Goal: Task Accomplishment & Management: Manage account settings

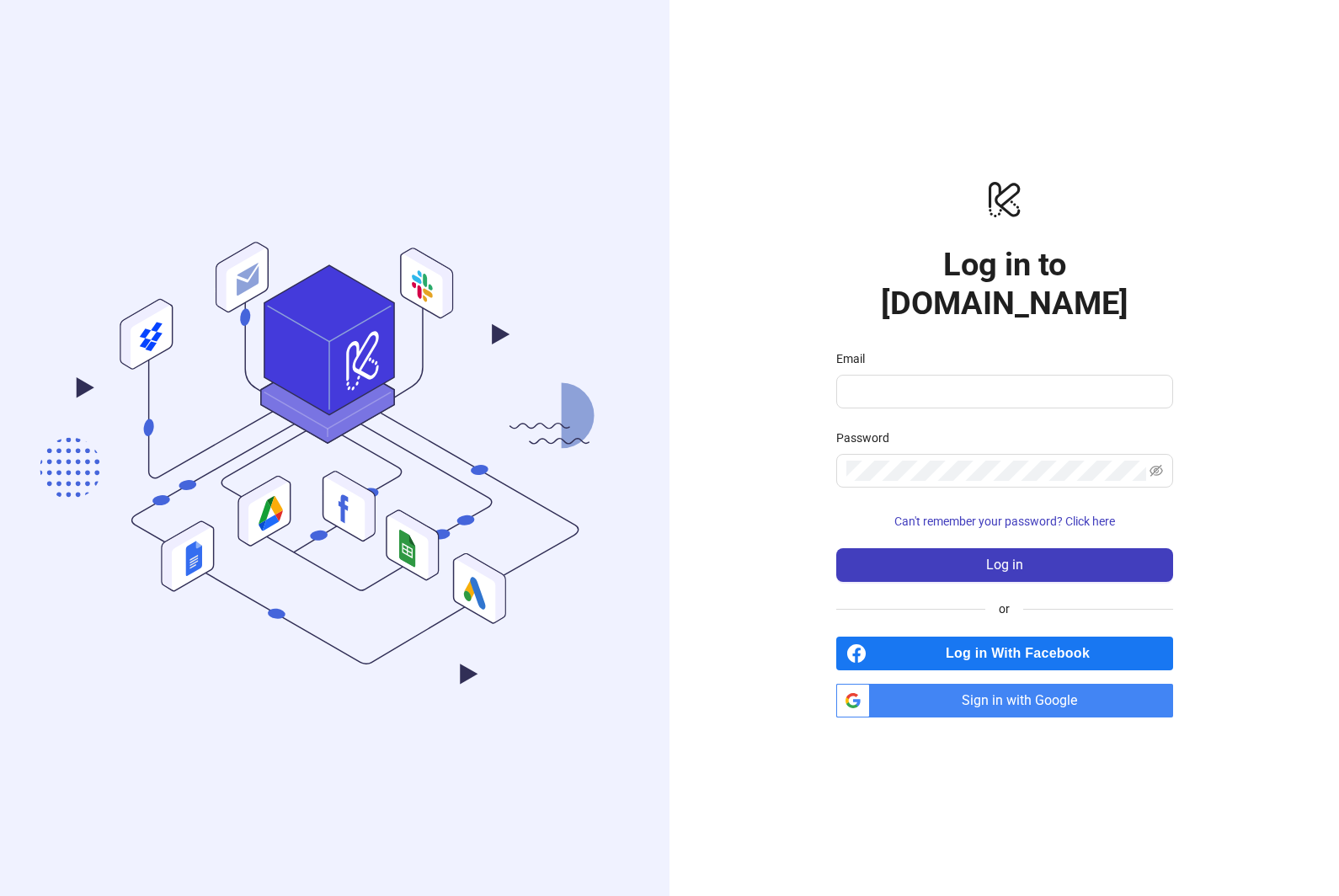
click at [1055, 718] on span "Sign in with Google" at bounding box center [1024, 700] width 296 height 34
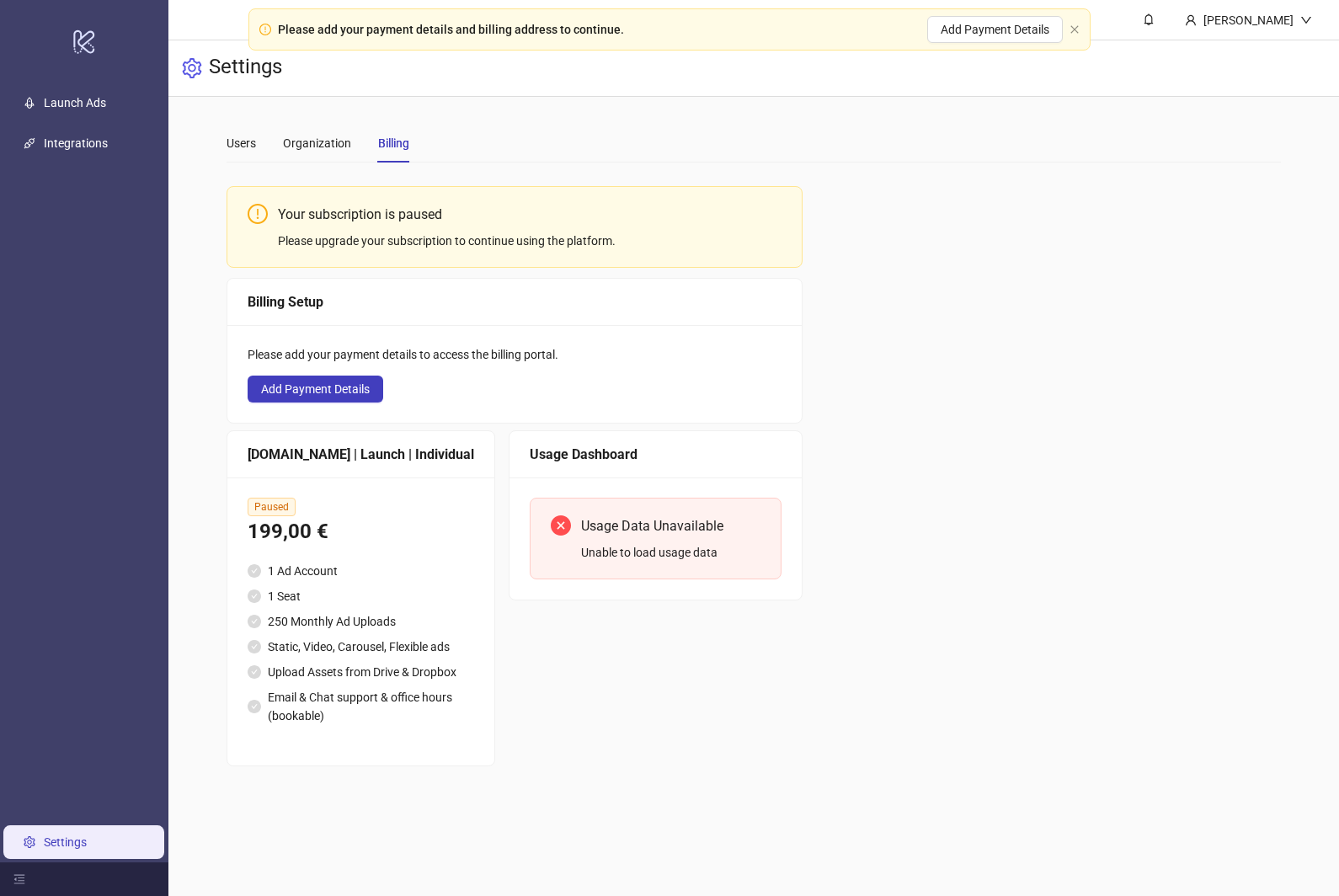
click at [372, 587] on li "1 Seat" at bounding box center [361, 596] width 226 height 18
click at [106, 109] on link "Launch Ads" at bounding box center [75, 103] width 62 height 13
click at [1078, 31] on icon "close" at bounding box center [1074, 29] width 11 height 11
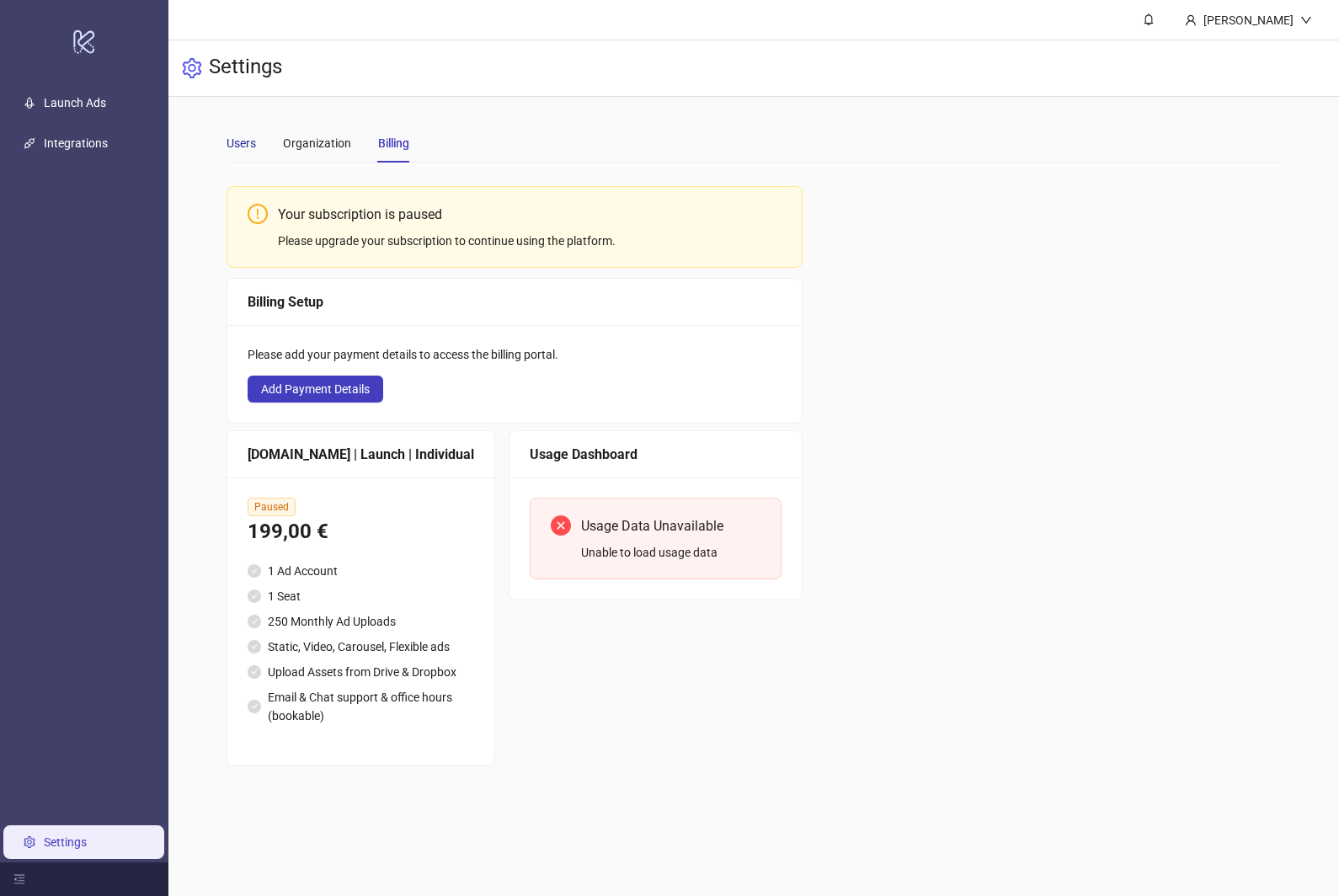
click at [248, 143] on div "Users" at bounding box center [241, 143] width 30 height 18
click at [106, 109] on link "Launch Ads" at bounding box center [75, 103] width 62 height 13
